Goal: Find specific page/section: Find specific page/section

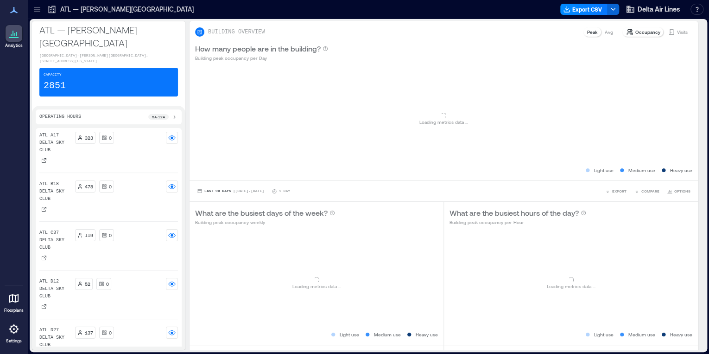
click at [40, 16] on div at bounding box center [37, 9] width 15 height 15
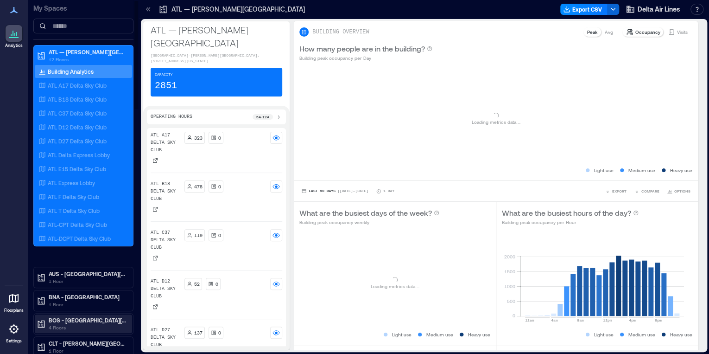
click at [81, 324] on p "4 Floors" at bounding box center [88, 327] width 78 height 7
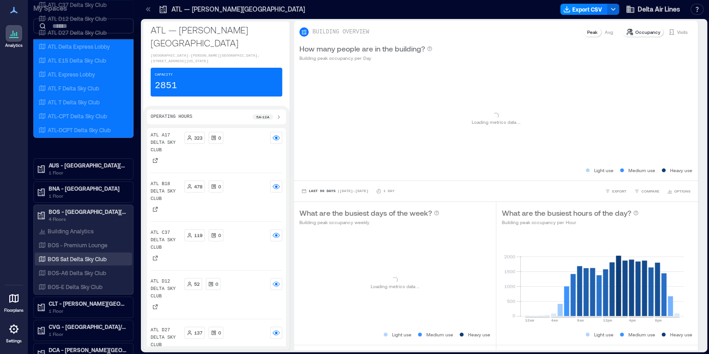
scroll to position [111, 0]
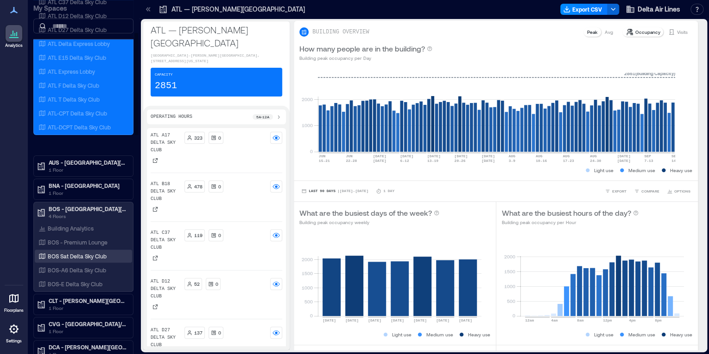
click at [83, 255] on p "BOS Sat Delta Sky Club" at bounding box center [77, 255] width 59 height 7
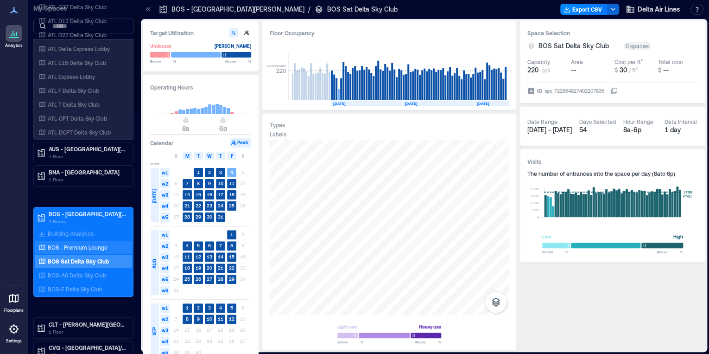
scroll to position [223, 0]
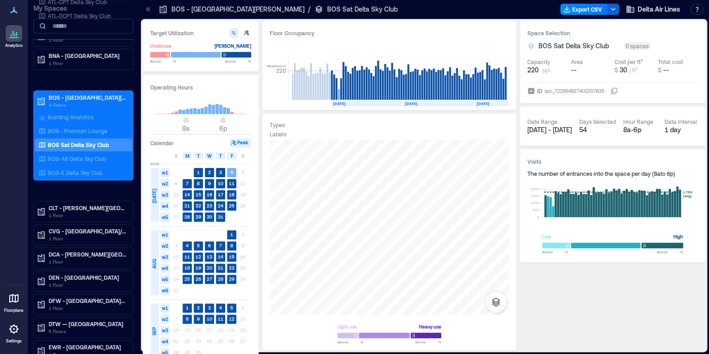
drag, startPoint x: 81, startPoint y: 160, endPoint x: 15, endPoint y: 169, distance: 66.4
click at [81, 160] on p "BOS-A6 Delta Sky Club" at bounding box center [77, 158] width 58 height 7
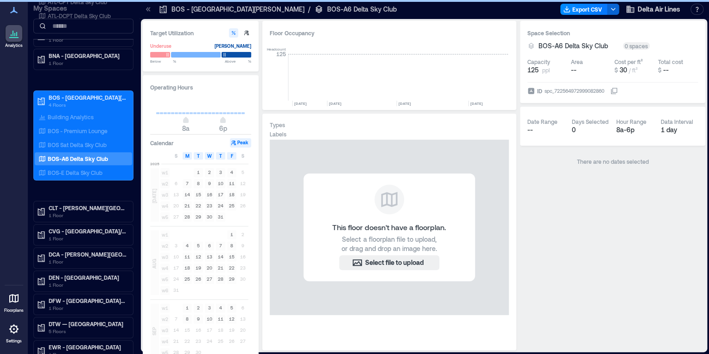
scroll to position [0, 4792]
